Goal: Task Accomplishment & Management: Use online tool/utility

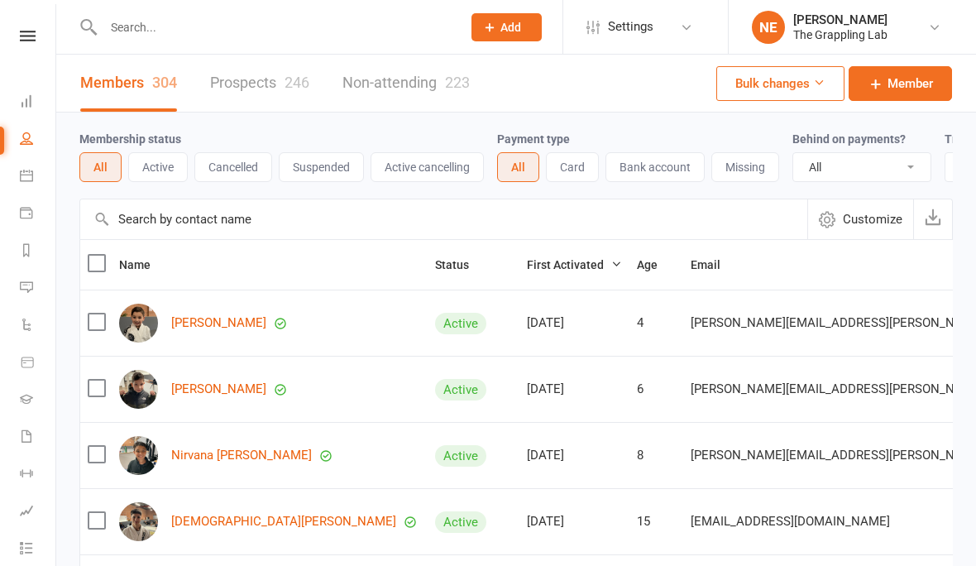
select select "100"
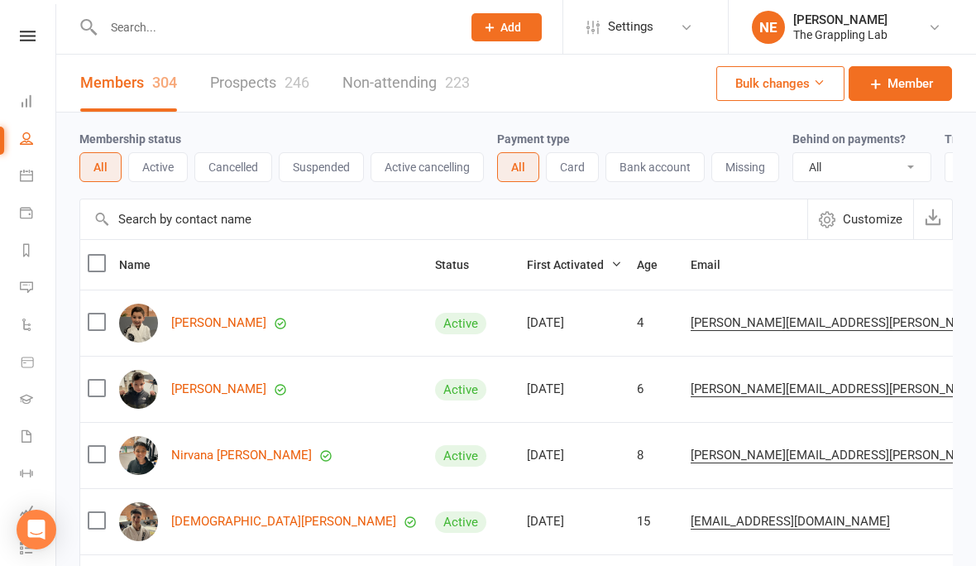
scroll to position [1, 0]
click at [151, 28] on input "text" at bounding box center [274, 27] width 352 height 23
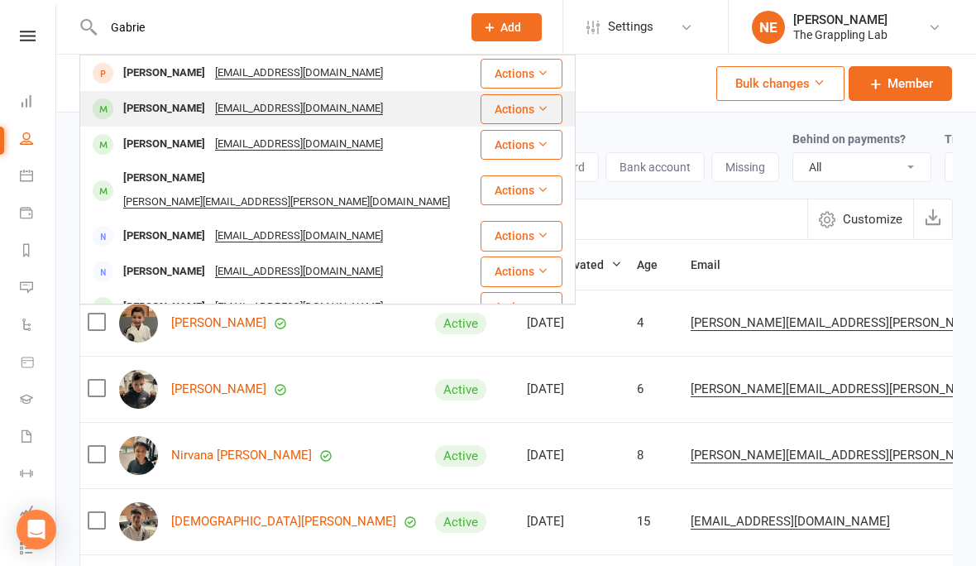
type input "Gabrie"
click at [163, 111] on div "Gabriel Kanoon" at bounding box center [164, 109] width 92 height 24
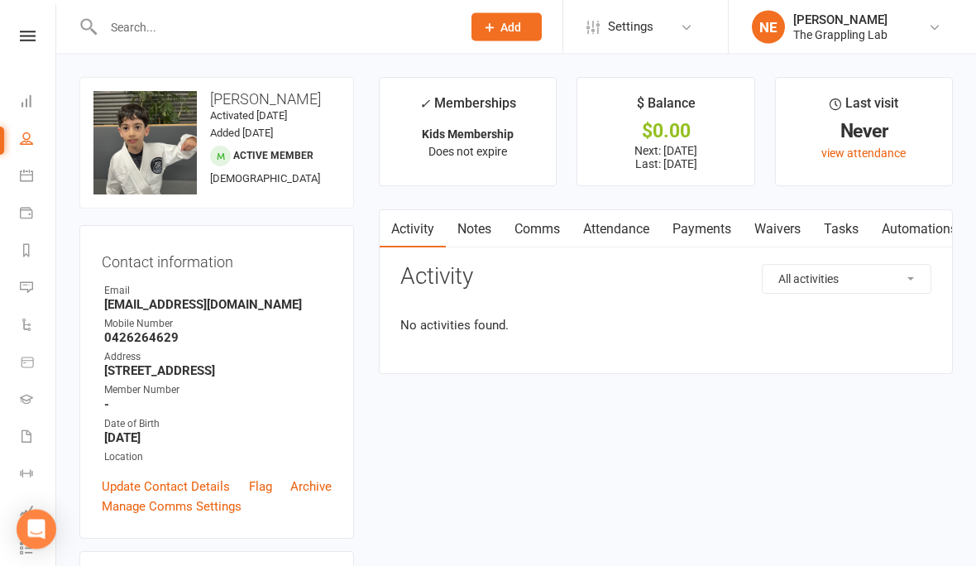
scroll to position [73, 0]
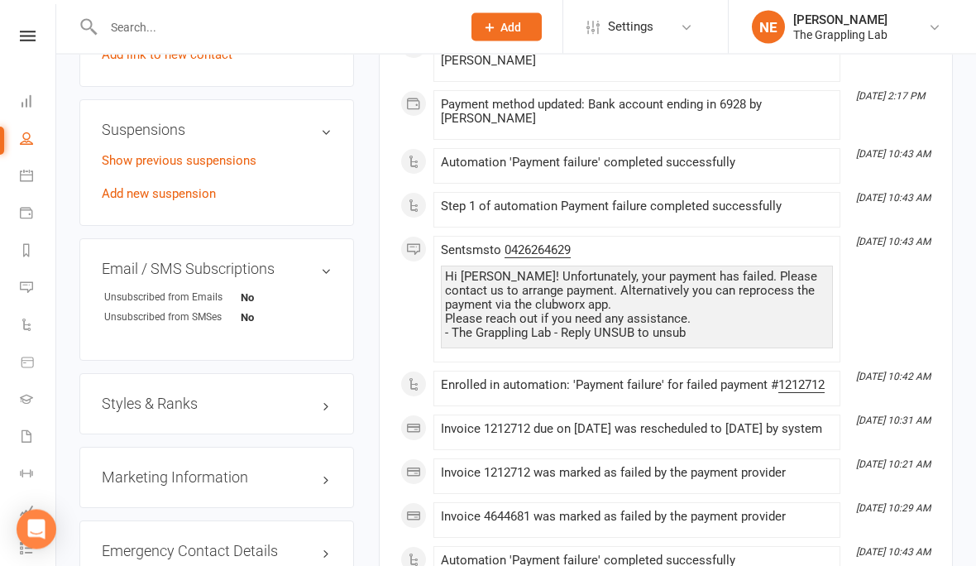
click at [248, 399] on h3 "Styles & Ranks" at bounding box center [217, 404] width 230 height 17
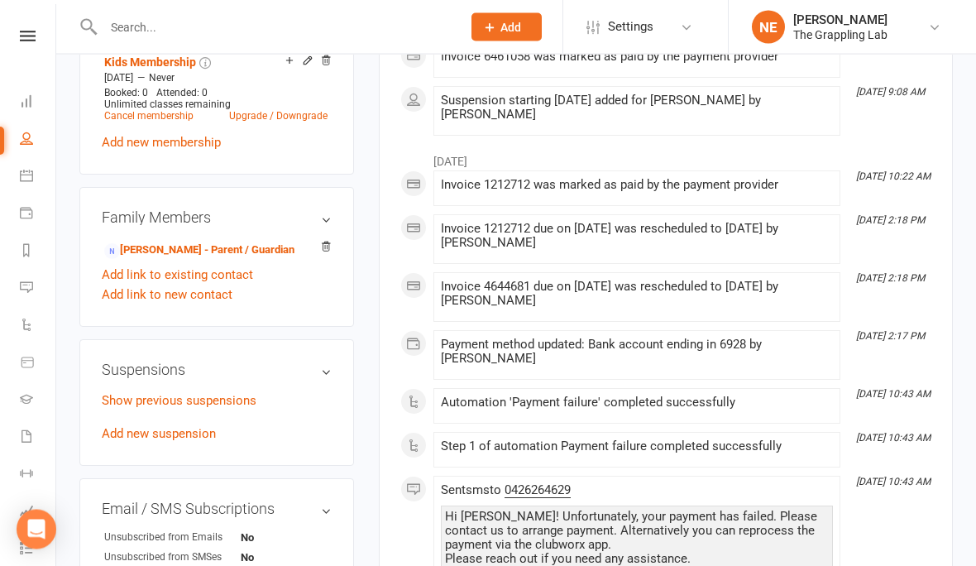
scroll to position [512, 0]
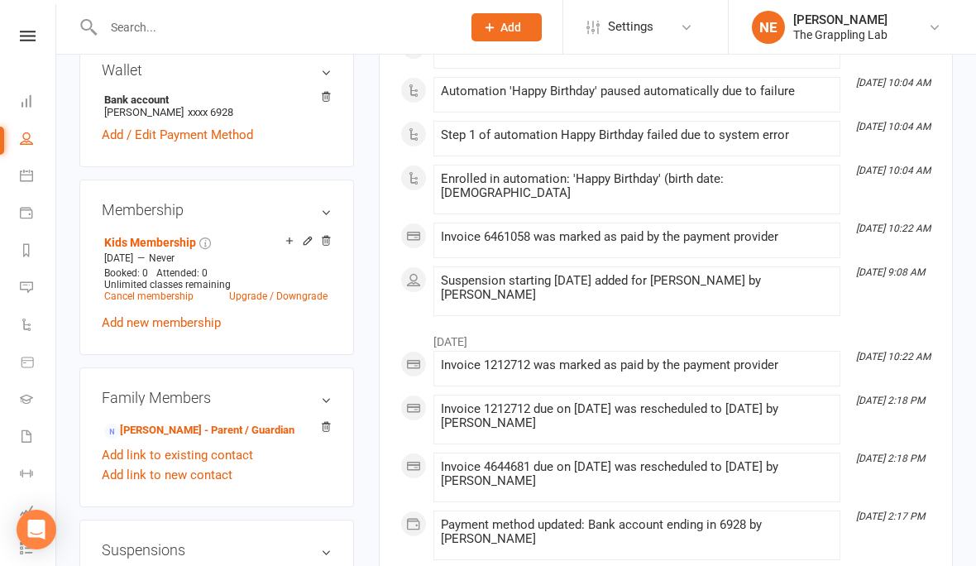
click at [161, 26] on input "text" at bounding box center [274, 27] width 352 height 23
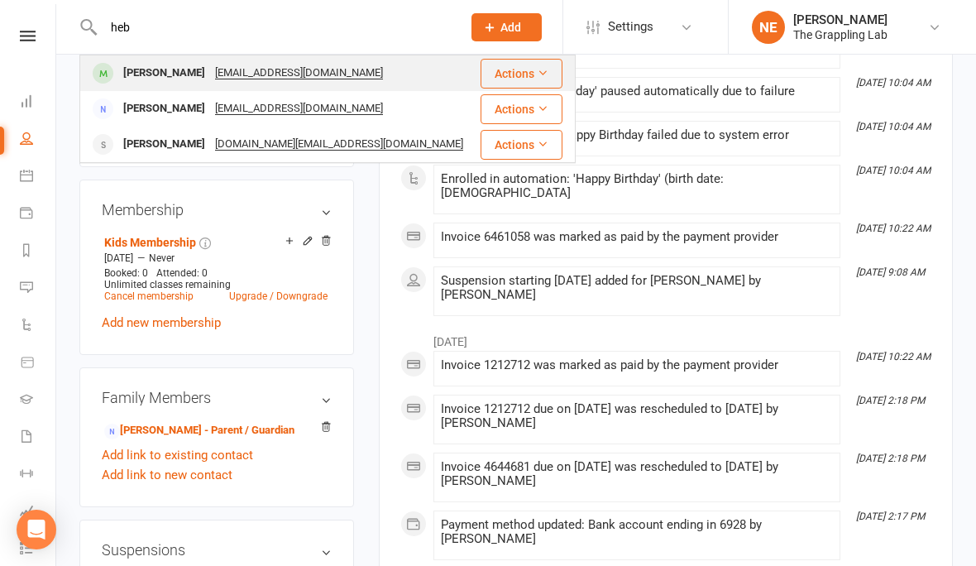
type input "heb"
click at [147, 75] on div "Heber Tse" at bounding box center [164, 73] width 92 height 24
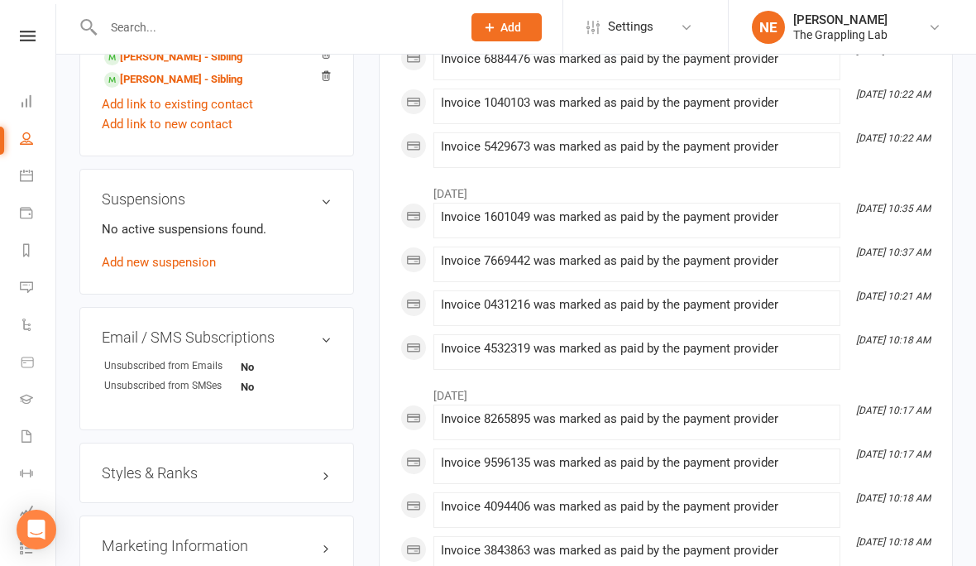
scroll to position [1054, 0]
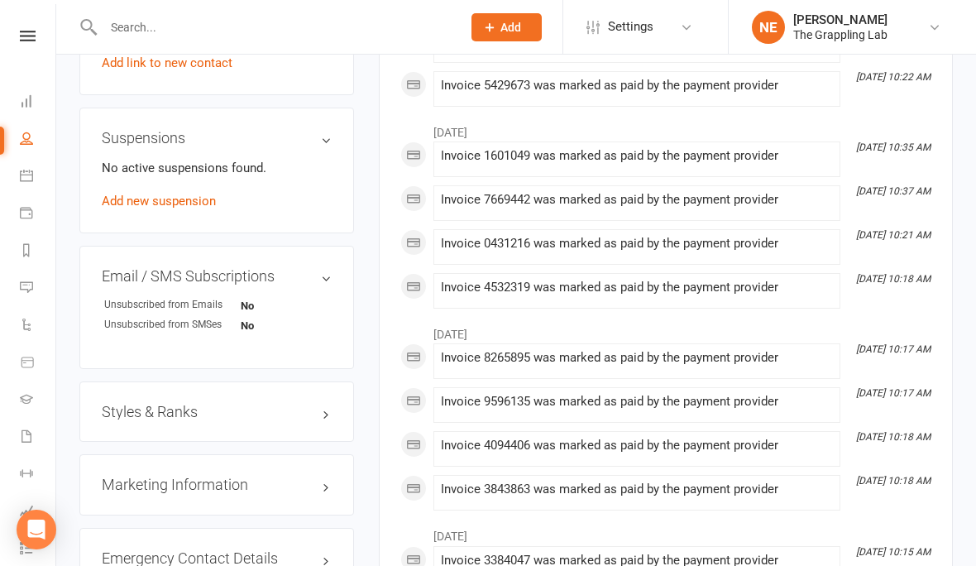
click at [275, 414] on h3 "Styles & Ranks" at bounding box center [217, 412] width 230 height 17
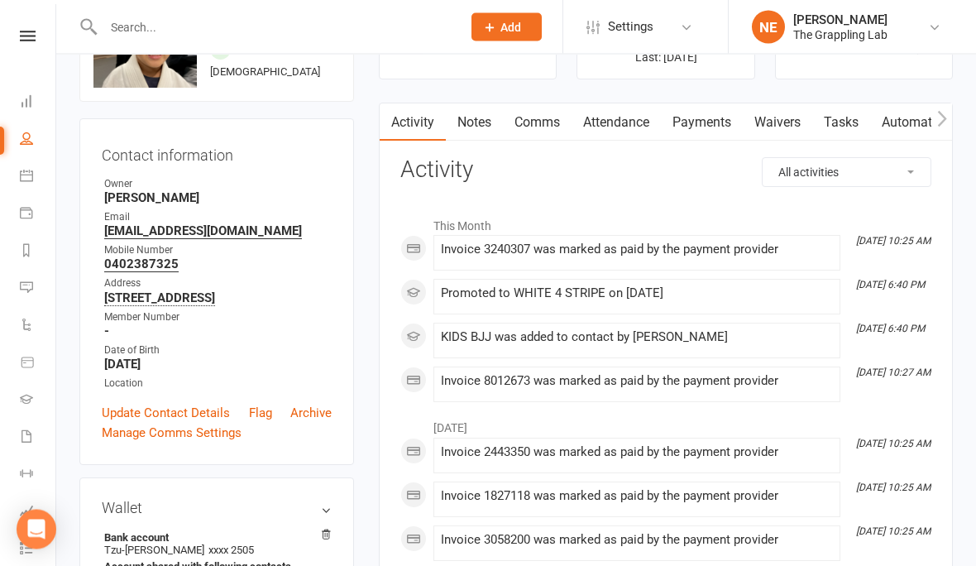
scroll to position [0, 0]
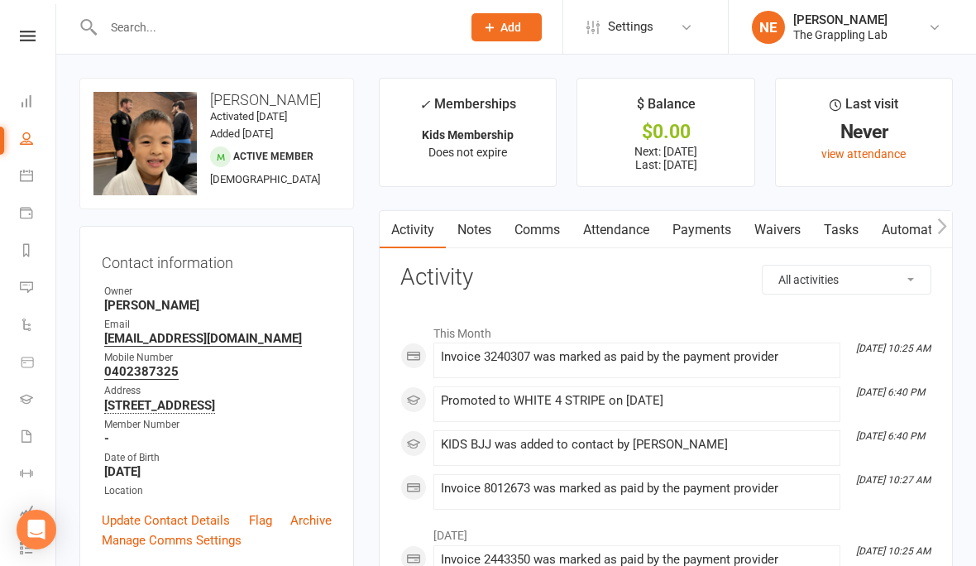
click at [212, 31] on input "text" at bounding box center [274, 27] width 352 height 23
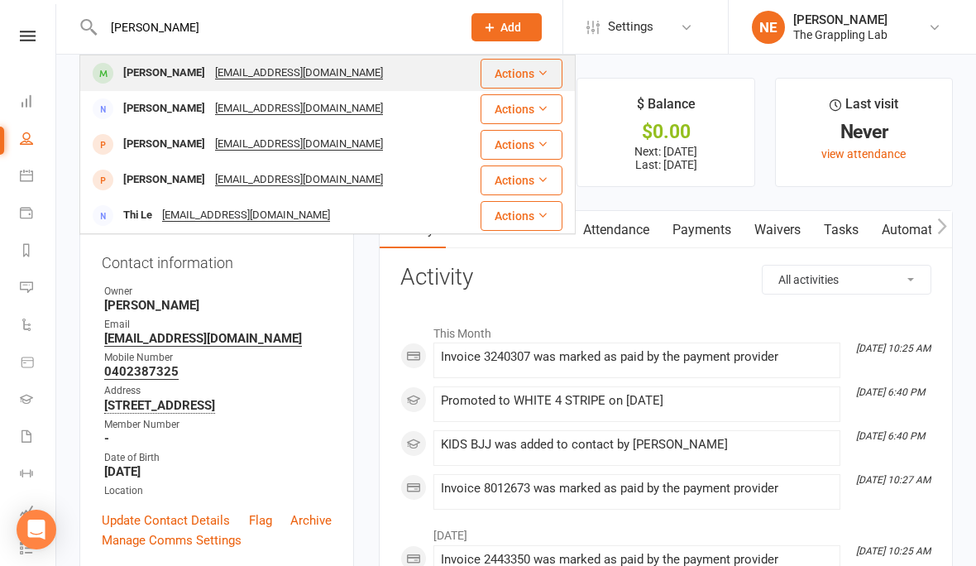
type input "Leah"
click at [149, 81] on div "Leah Boustani" at bounding box center [164, 73] width 92 height 24
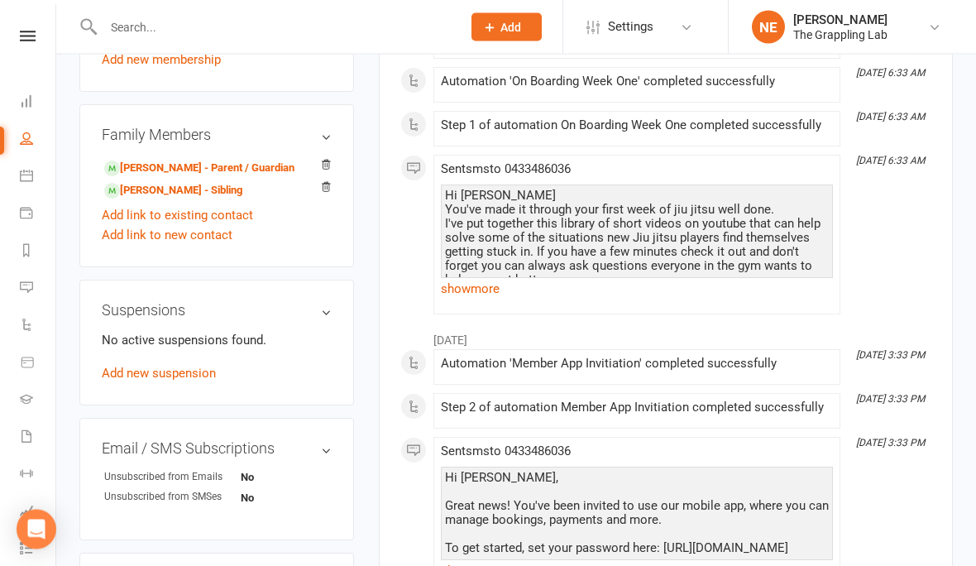
scroll to position [898, 0]
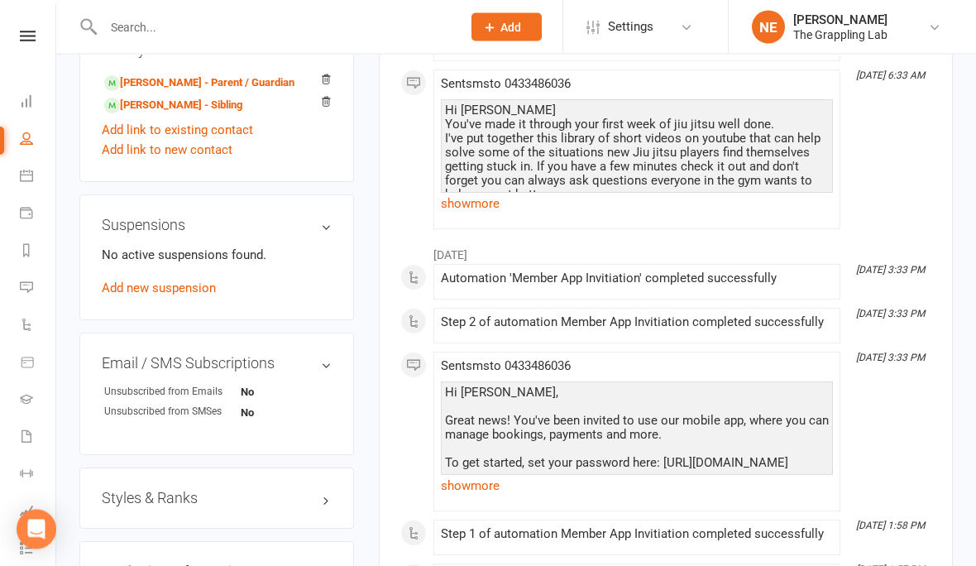
click at [203, 522] on div "Styles & Ranks" at bounding box center [216, 498] width 275 height 61
click at [203, 514] on div "Styles & Ranks" at bounding box center [216, 497] width 275 height 61
click at [212, 491] on div "Styles & Ranks" at bounding box center [216, 497] width 275 height 61
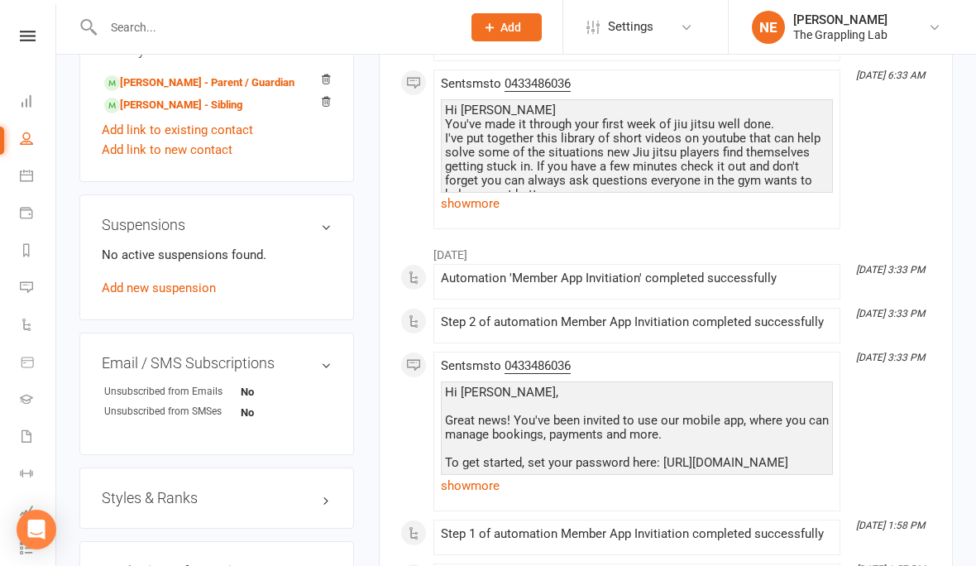
click at [212, 491] on div "Styles & Ranks" at bounding box center [216, 497] width 275 height 61
click at [272, 499] on h3 "Styles & Ranks" at bounding box center [217, 498] width 230 height 17
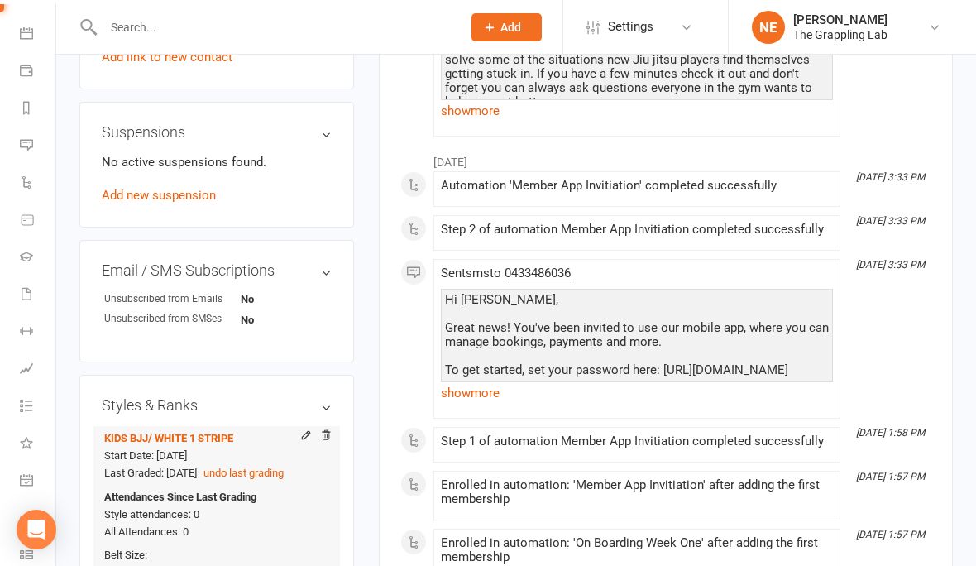
scroll to position [141, 0]
click at [26, 505] on link "Roll call" at bounding box center [38, 519] width 37 height 37
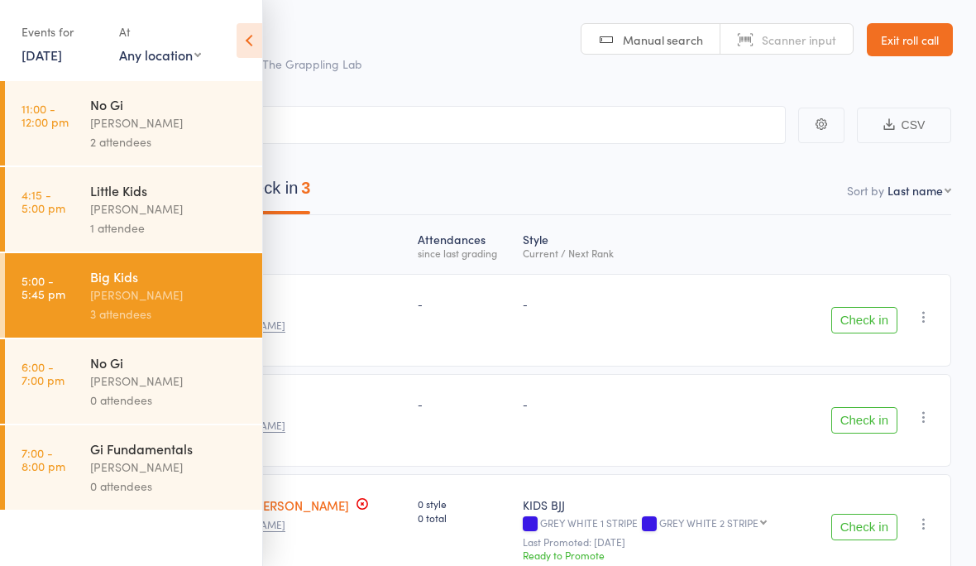
click at [176, 218] on div "[PERSON_NAME]" at bounding box center [169, 208] width 158 height 19
click at [366, 126] on input "search" at bounding box center [405, 125] width 761 height 38
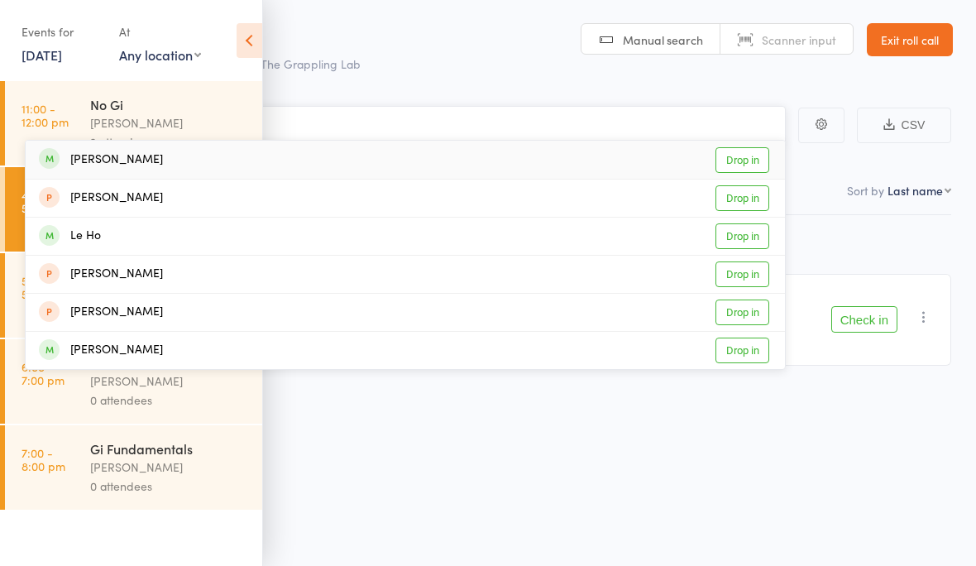
type input "[PERSON_NAME]"
click at [164, 155] on div "Leah Boustani Drop in" at bounding box center [405, 160] width 759 height 38
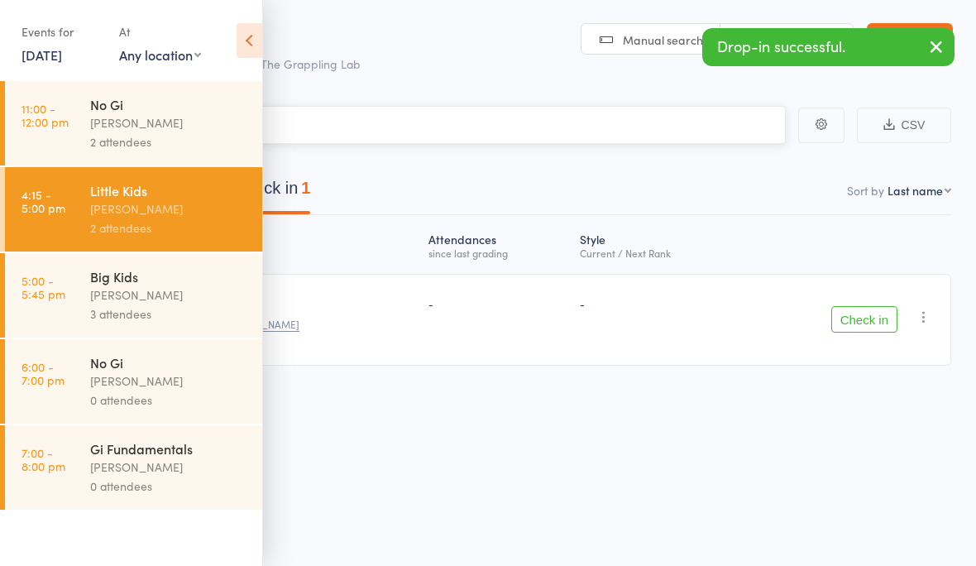
click at [551, 121] on input "search" at bounding box center [405, 125] width 761 height 38
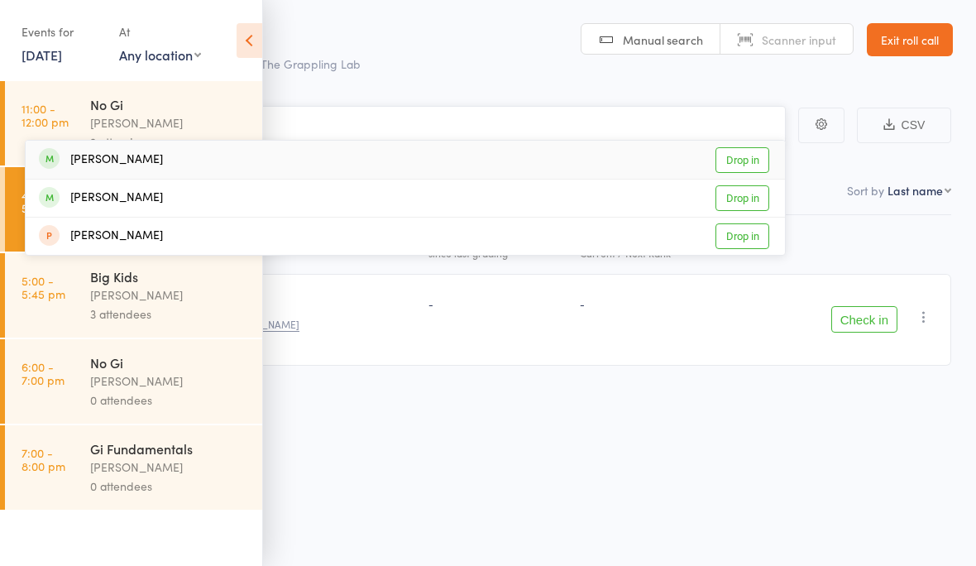
type input "Lill"
click at [128, 152] on div "Lilly Magro" at bounding box center [101, 160] width 124 height 19
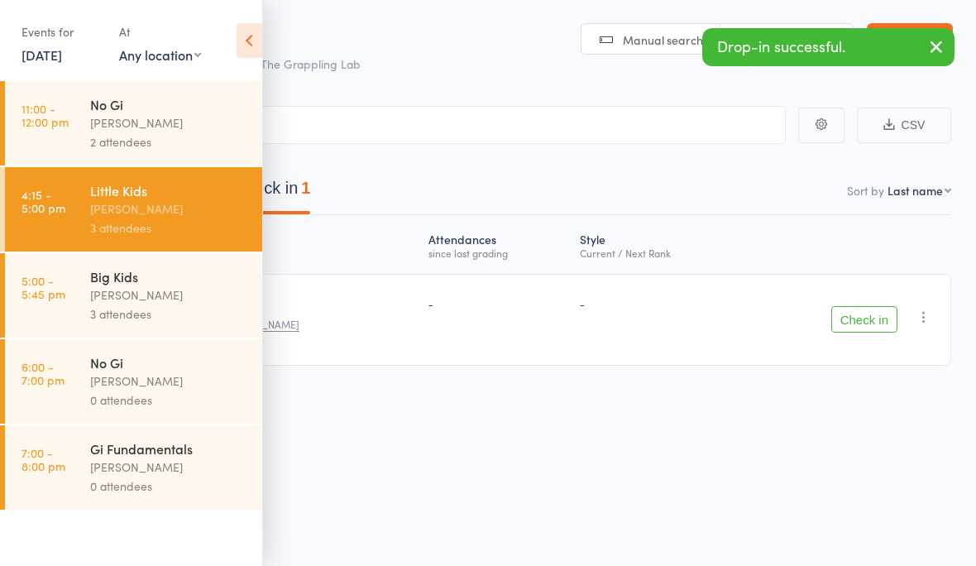
click at [257, 41] on icon at bounding box center [250, 40] width 26 height 35
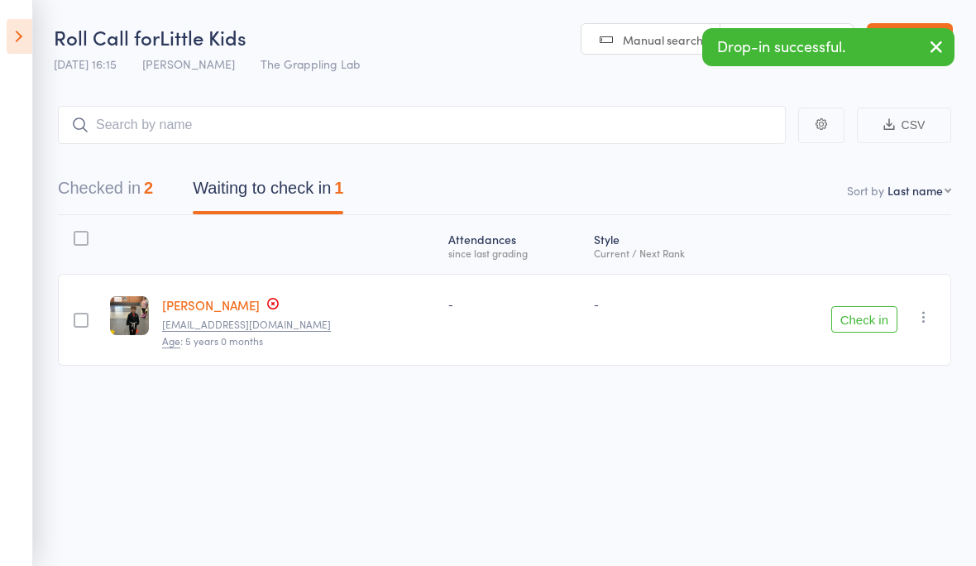
click at [125, 184] on button "Checked in 2" at bounding box center [105, 192] width 95 height 44
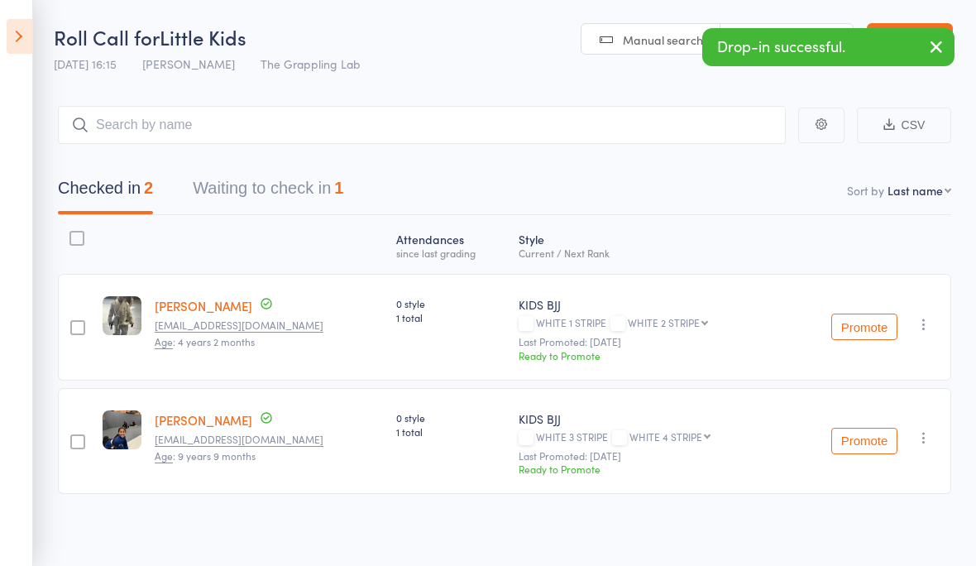
scroll to position [12, 0]
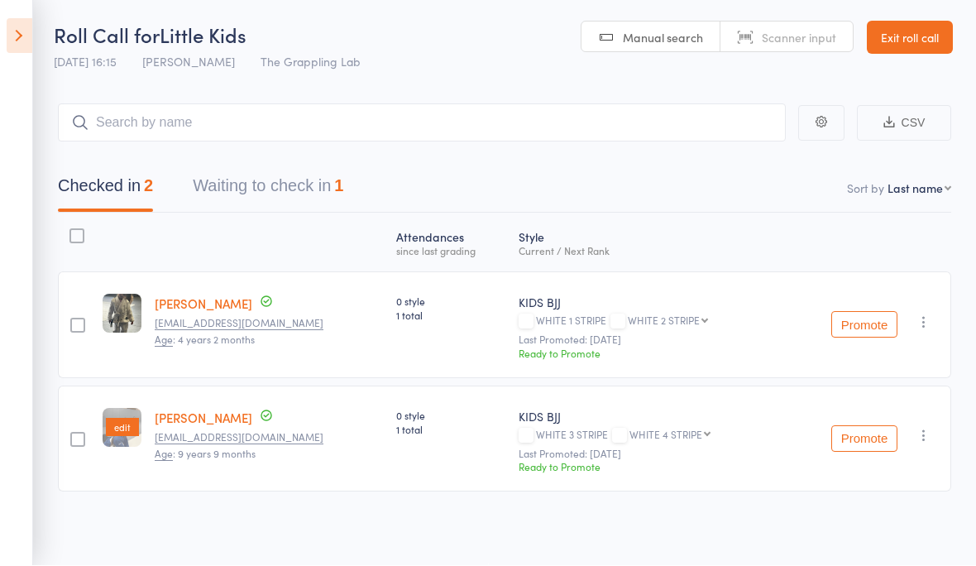
click at [105, 418] on img at bounding box center [122, 427] width 43 height 43
click at [204, 409] on link "Lilly Magro" at bounding box center [204, 417] width 98 height 17
click at [917, 428] on icon "button" at bounding box center [924, 436] width 17 height 17
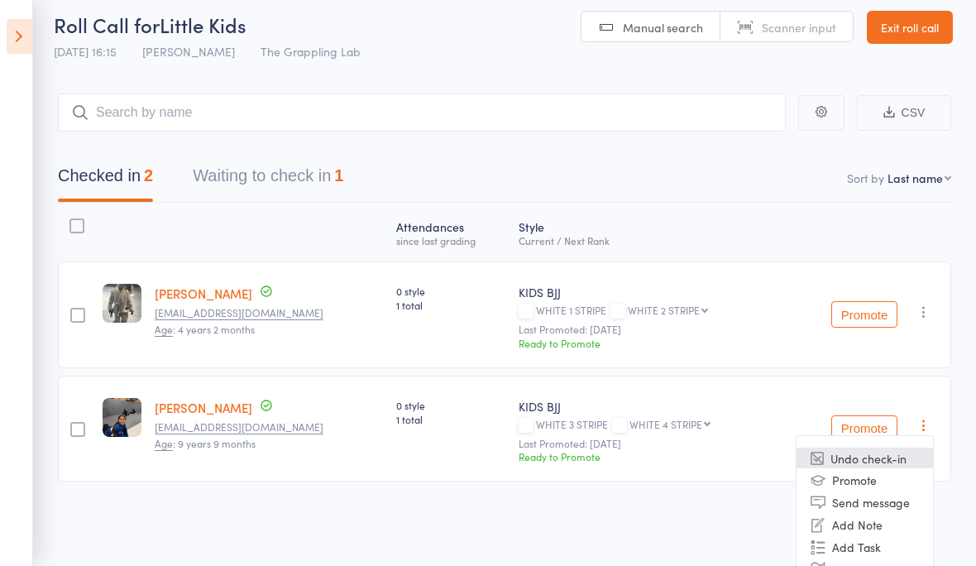
click at [900, 457] on li "Undo check-in" at bounding box center [864, 457] width 136 height 21
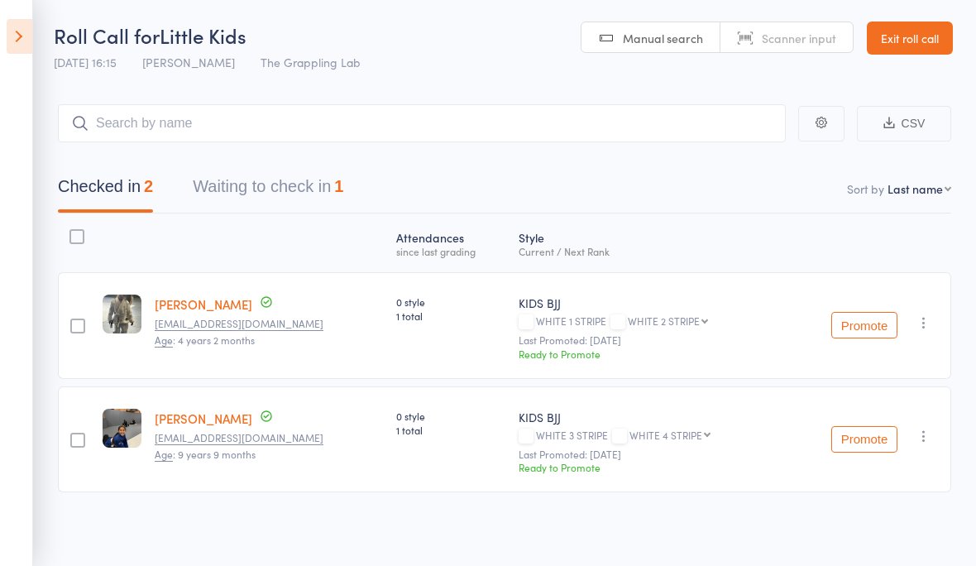
scroll to position [12, 0]
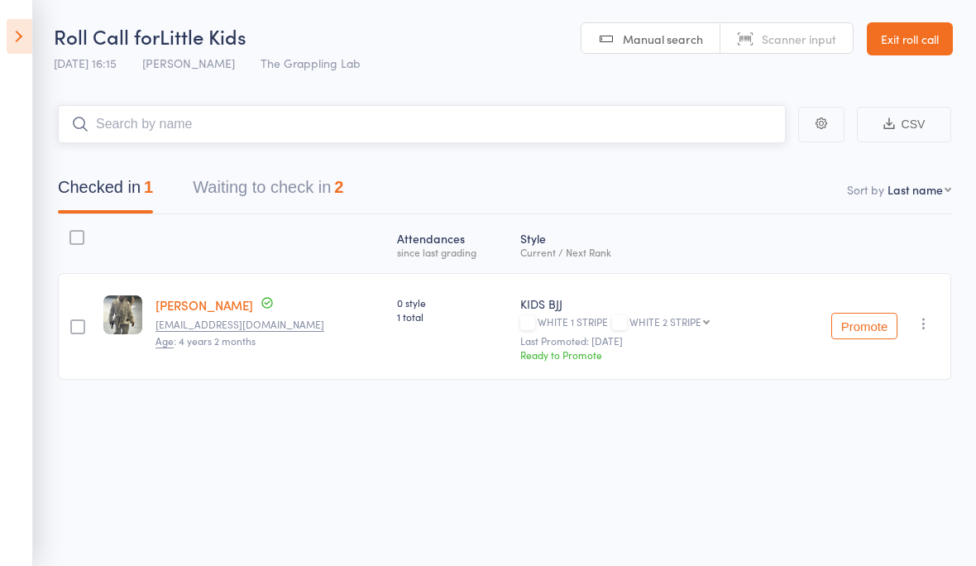
click at [256, 105] on input "search" at bounding box center [422, 124] width 728 height 38
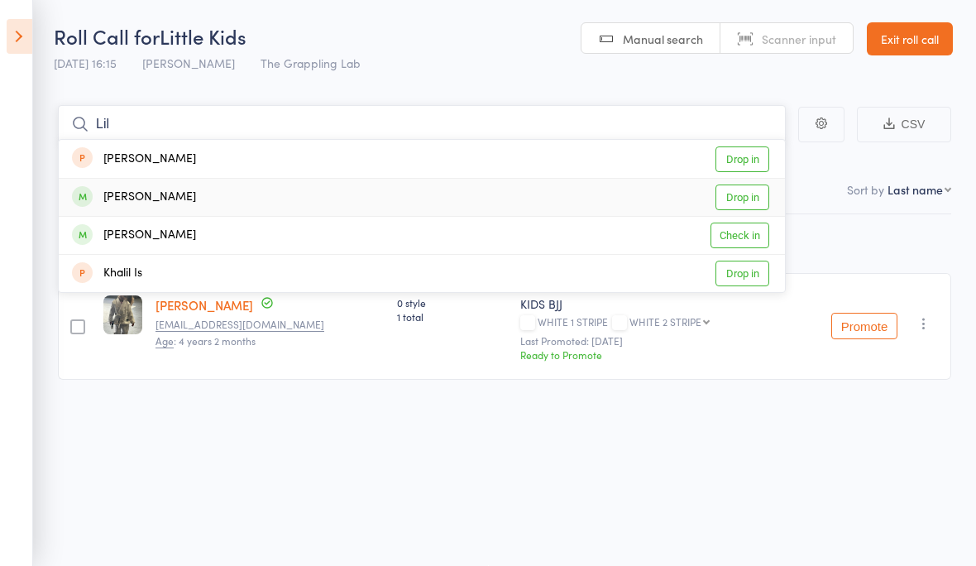
type input "Lil"
click at [138, 188] on div "Lily Shaba" at bounding box center [134, 197] width 124 height 19
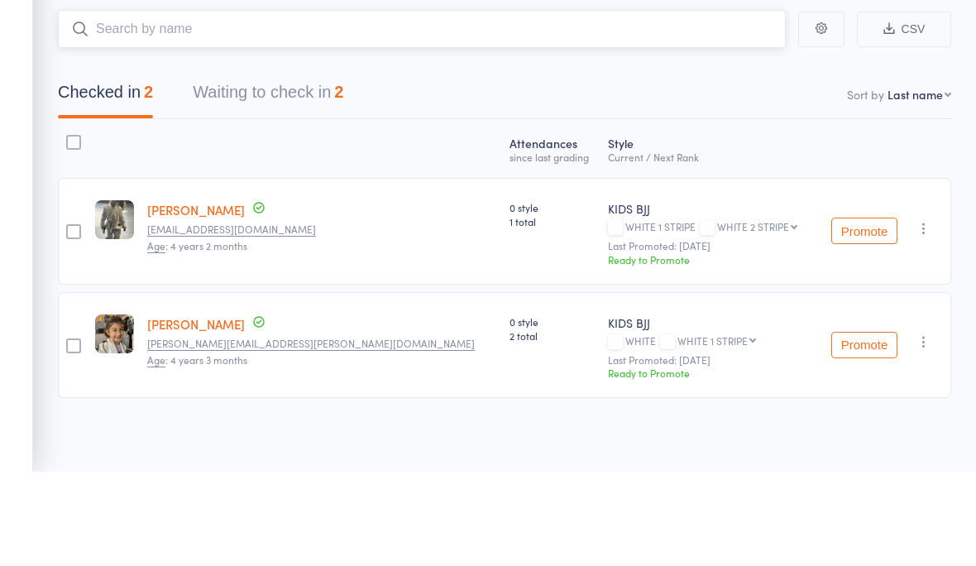
scroll to position [12, 0]
click at [868, 426] on button "Promote" at bounding box center [864, 439] width 66 height 26
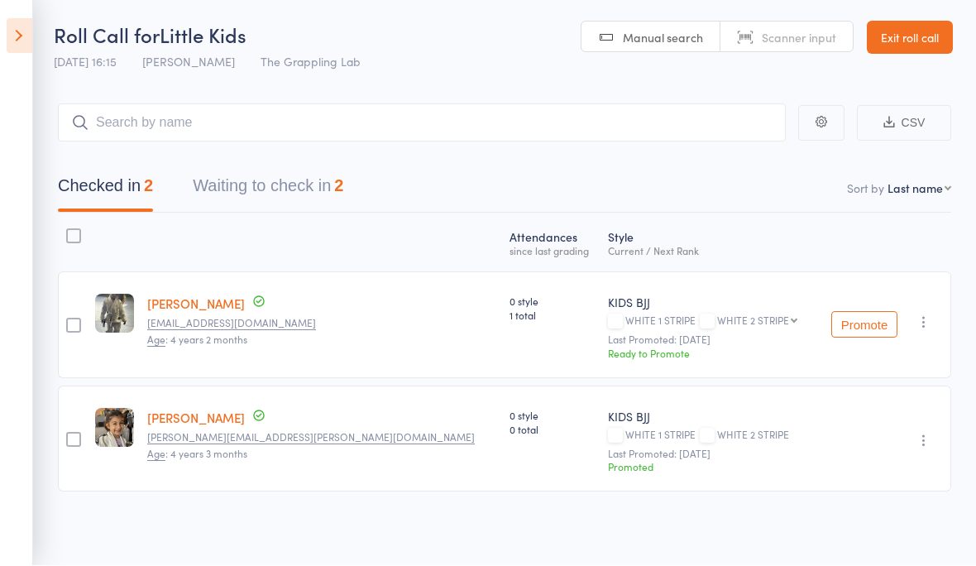
click at [865, 313] on button "Promote" at bounding box center [864, 325] width 66 height 26
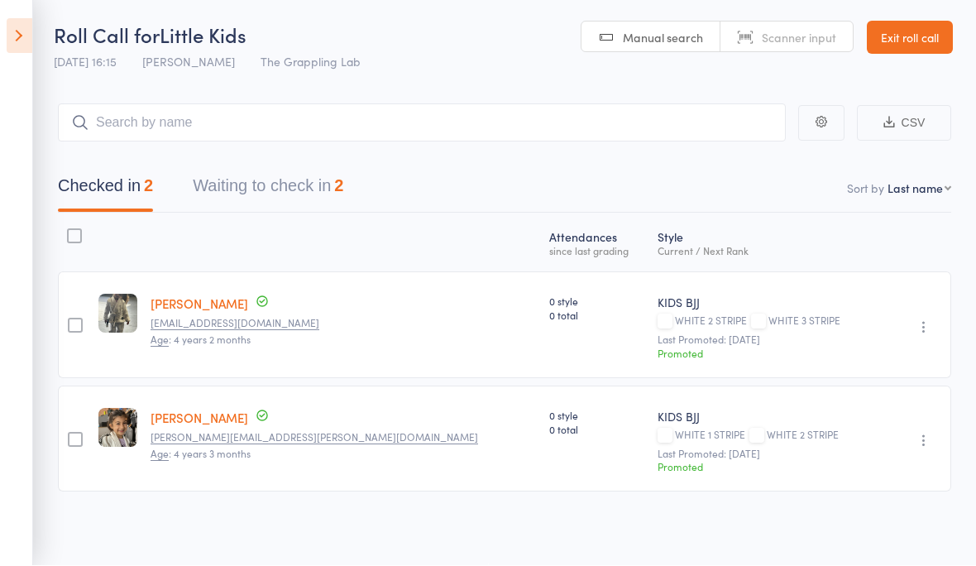
click at [263, 176] on button "Waiting to check in 2" at bounding box center [268, 191] width 151 height 44
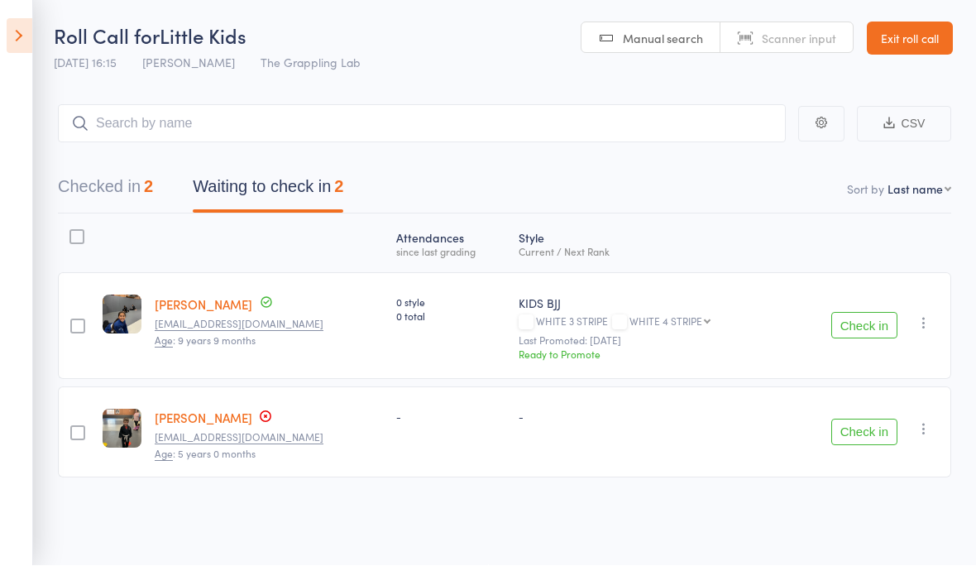
click at [916, 315] on icon "button" at bounding box center [924, 323] width 17 height 17
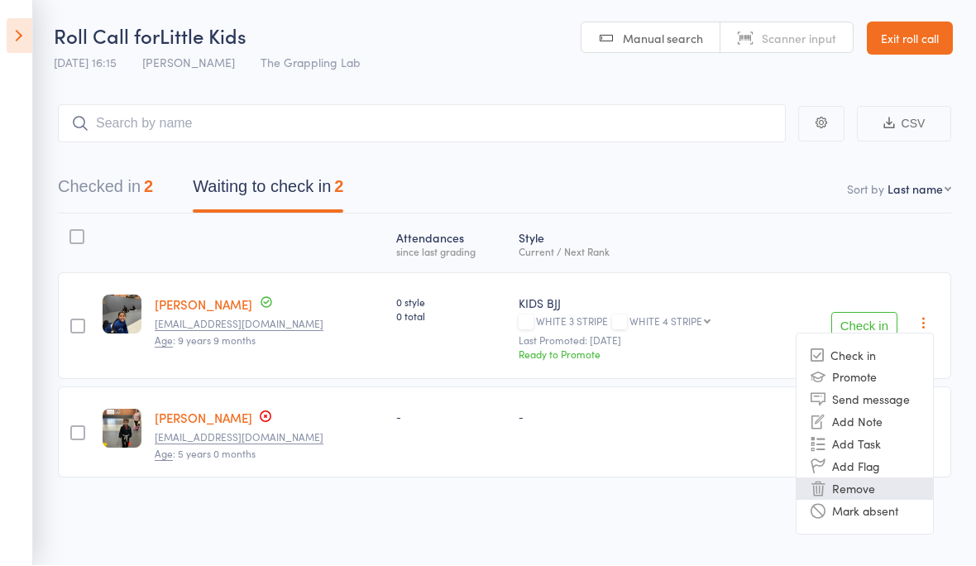
click at [883, 478] on li "Remove" at bounding box center [864, 489] width 136 height 22
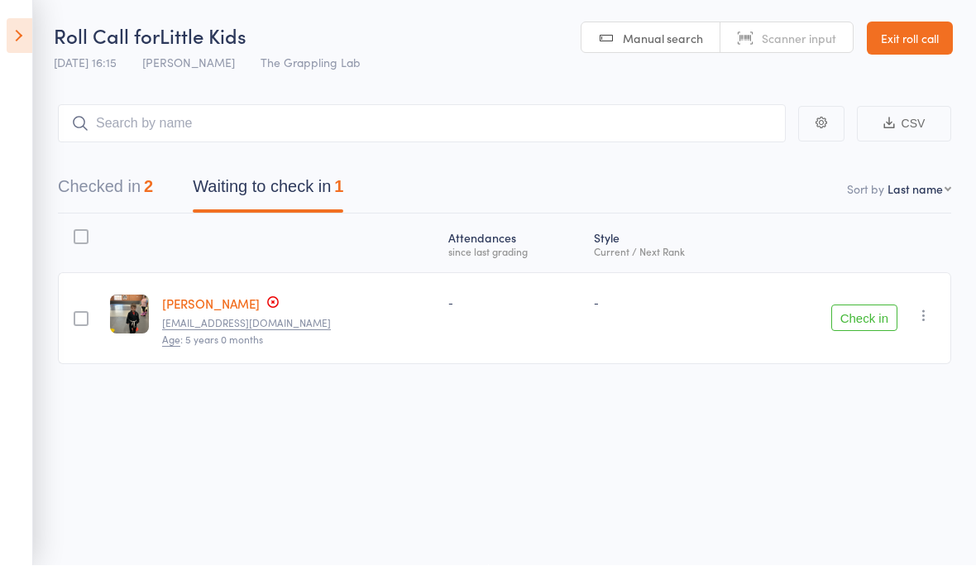
click at [17, 41] on icon at bounding box center [20, 36] width 26 height 35
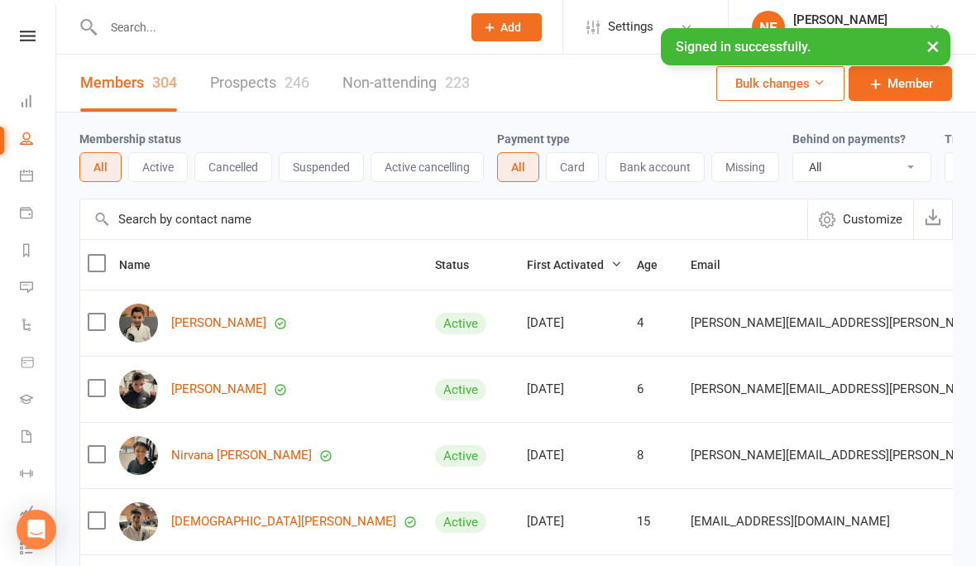
select select "100"
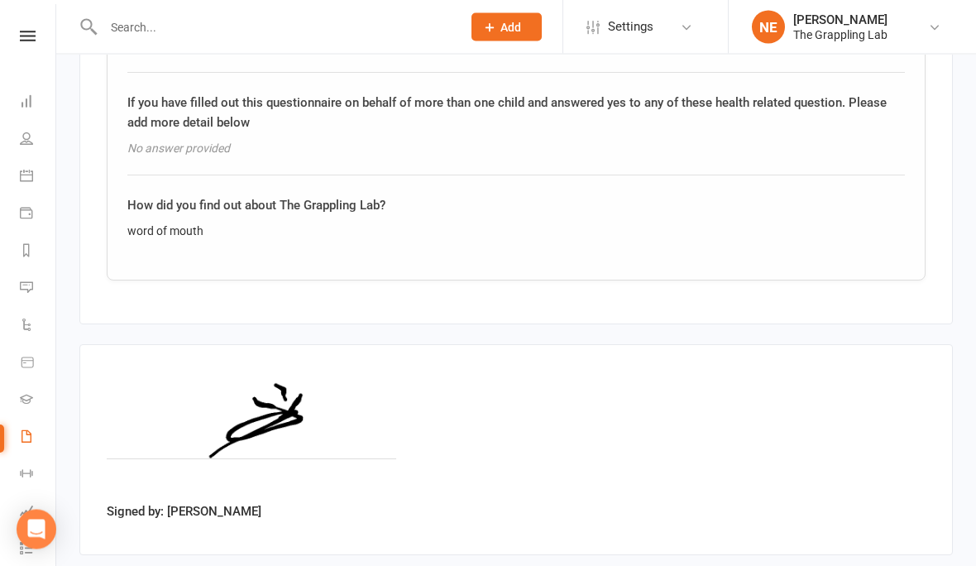
scroll to position [2797, 0]
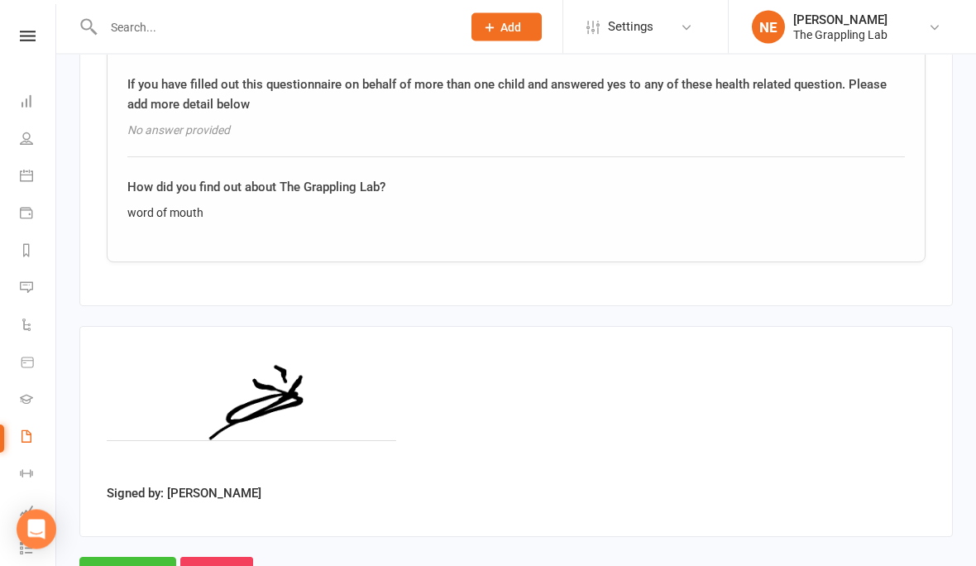
click at [117, 563] on input "Approve" at bounding box center [127, 574] width 97 height 35
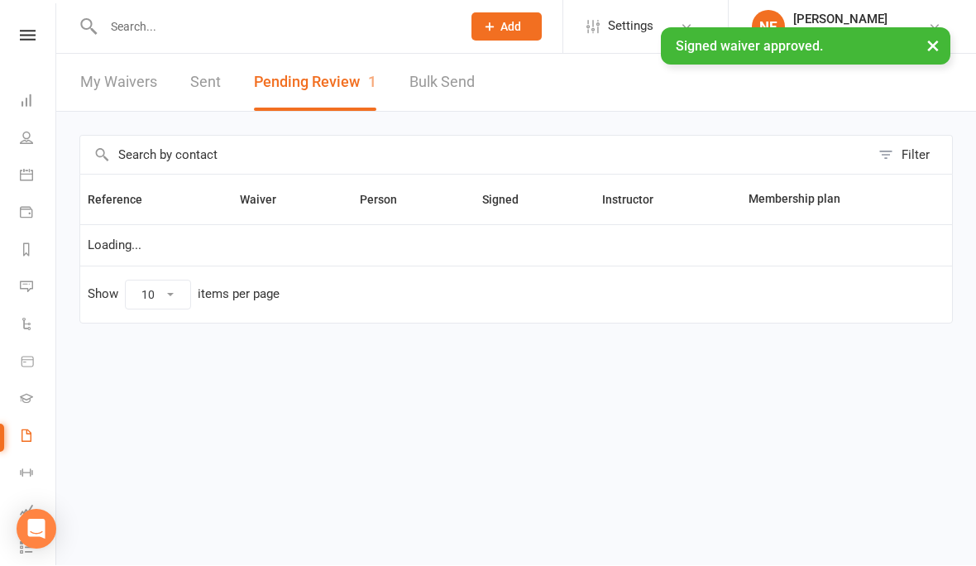
select select "25"
click at [21, 151] on link "People" at bounding box center [38, 140] width 37 height 37
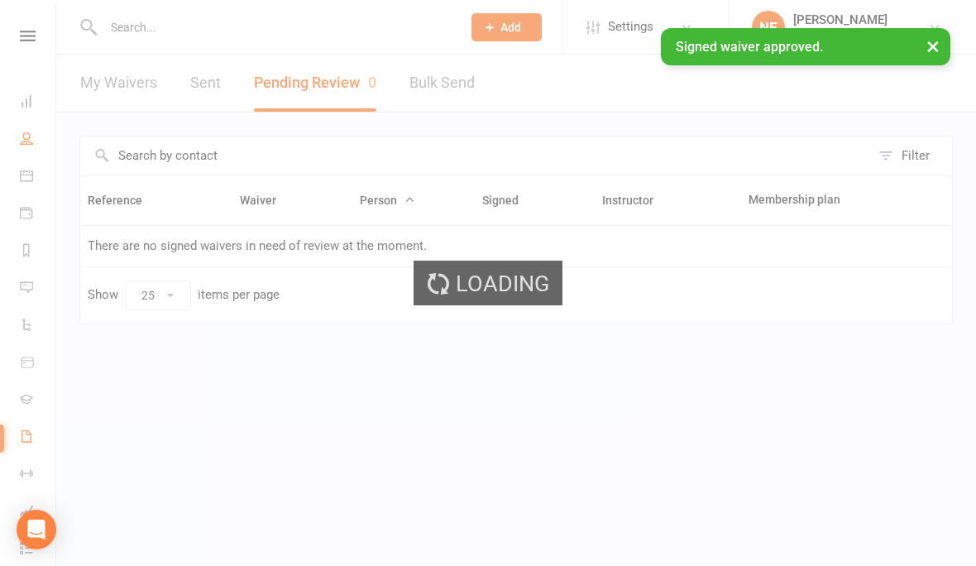
select select "100"
